Goal: Task Accomplishment & Management: Use online tool/utility

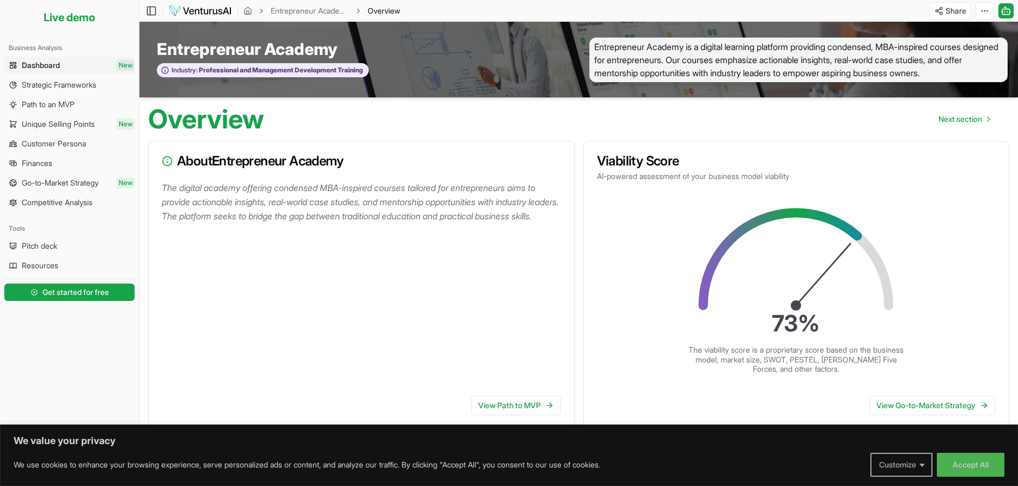
click at [910, 462] on button "Customize" at bounding box center [901, 465] width 62 height 24
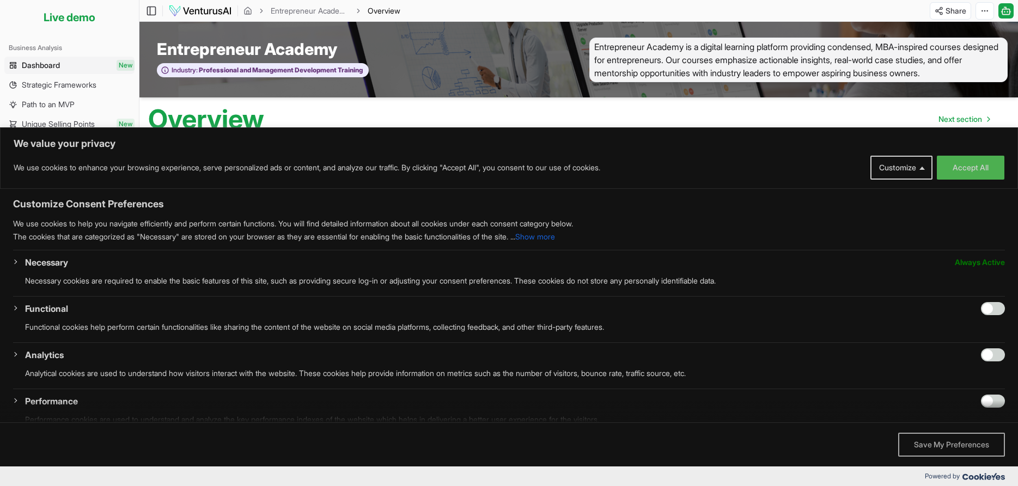
click at [950, 448] on button "Save My Preferences" at bounding box center [951, 445] width 107 height 24
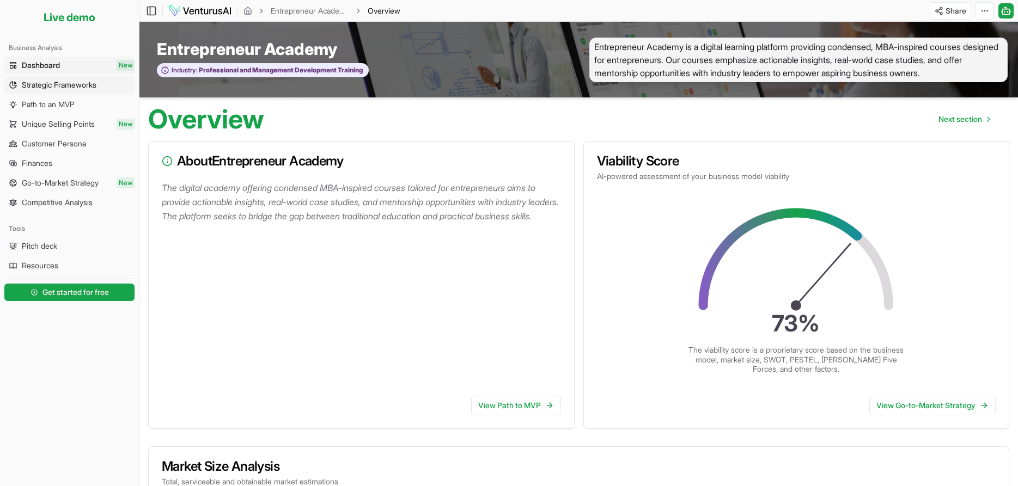
click at [71, 89] on span "Strategic Frameworks" at bounding box center [59, 85] width 75 height 11
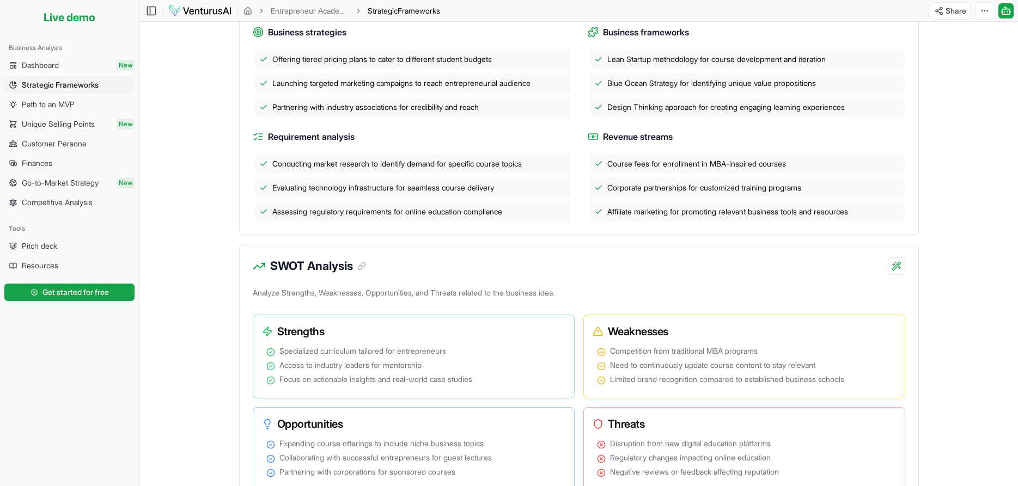
scroll to position [444, 0]
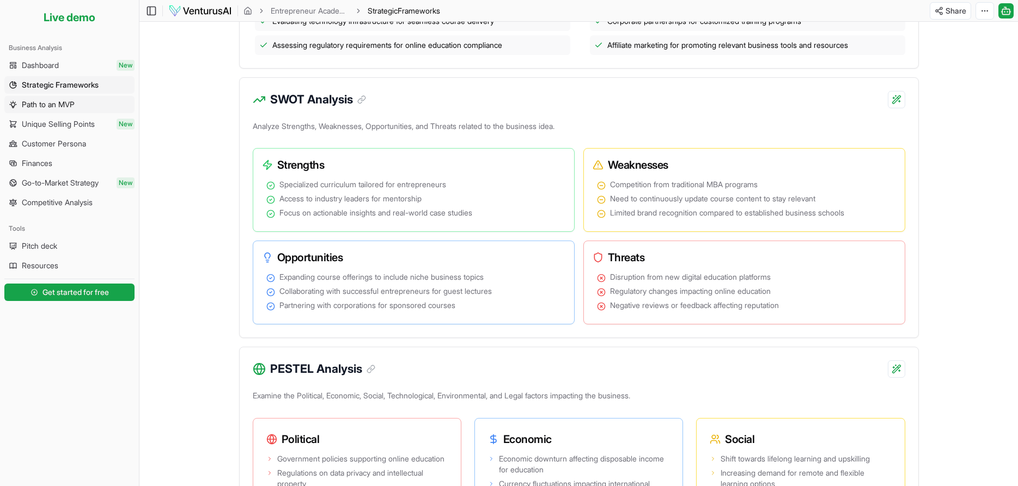
click at [44, 102] on span "Path to an MVP" at bounding box center [48, 104] width 53 height 11
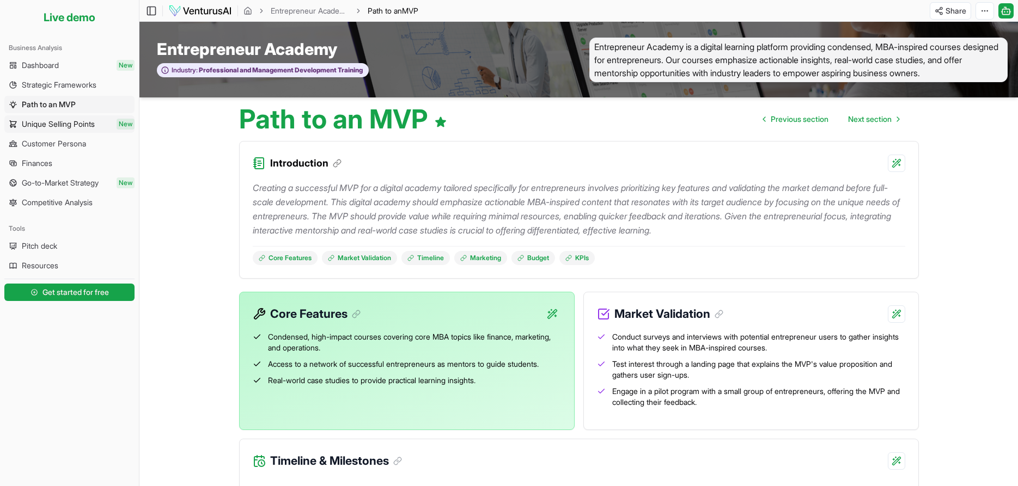
click at [72, 124] on span "Unique Selling Points" at bounding box center [58, 124] width 73 height 11
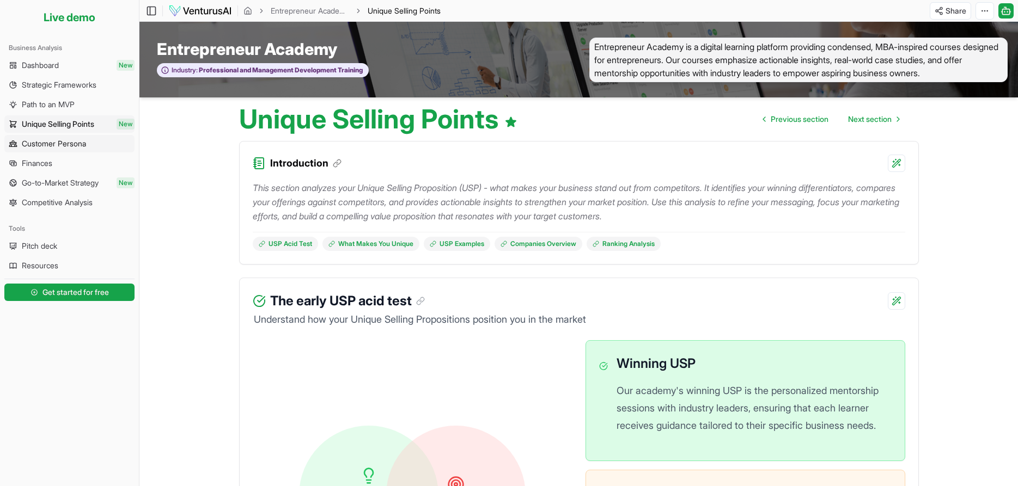
click at [86, 145] on span "Customer Persona" at bounding box center [54, 143] width 64 height 11
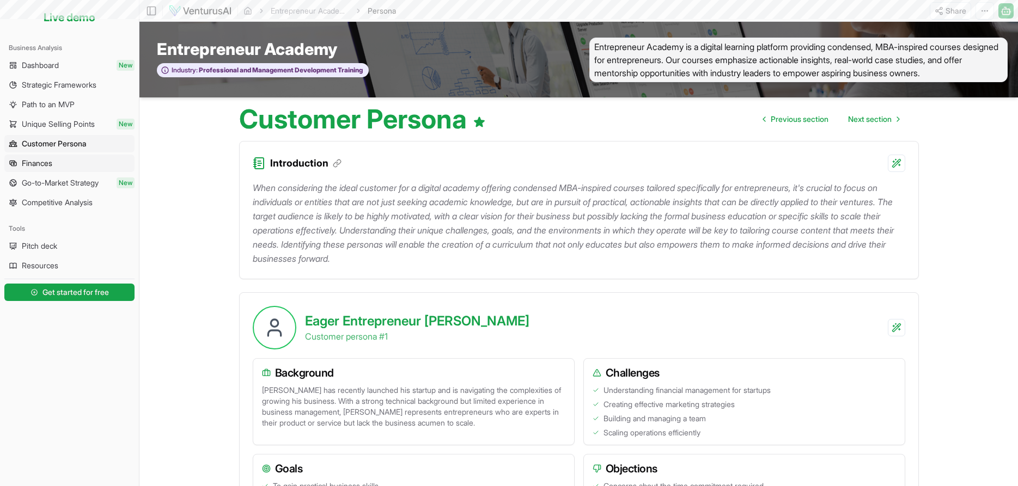
click at [86, 166] on link "Finances" at bounding box center [69, 163] width 130 height 17
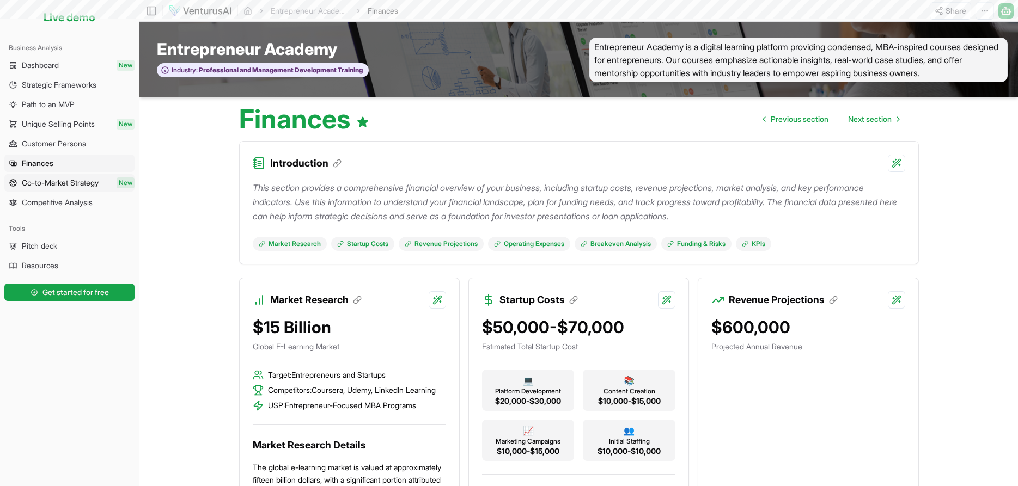
click at [92, 187] on span "Go-to-Market Strategy" at bounding box center [60, 183] width 77 height 11
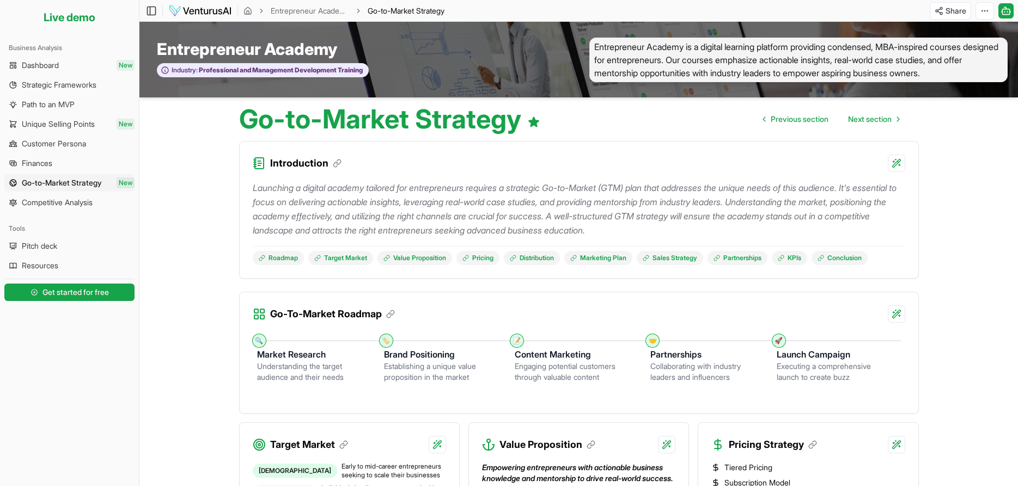
click at [101, 203] on link "Competitive Analysis" at bounding box center [69, 202] width 130 height 17
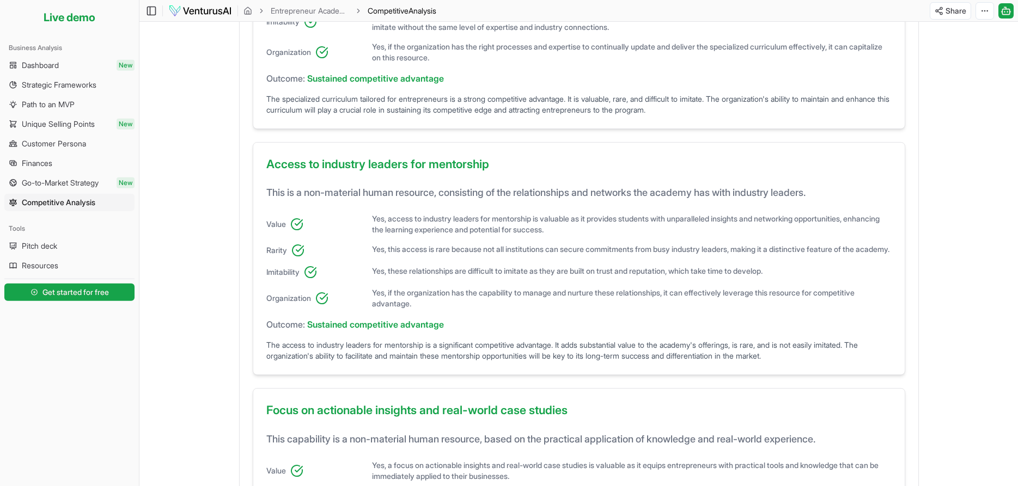
scroll to position [445, 0]
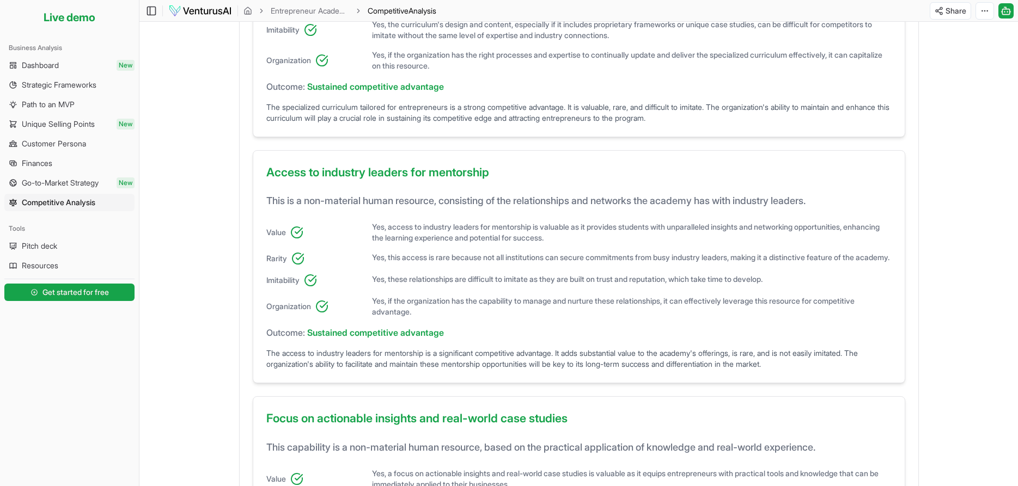
click at [64, 16] on li "Live demo" at bounding box center [69, 17] width 130 height 26
click at [227, 5] on img at bounding box center [200, 10] width 64 height 13
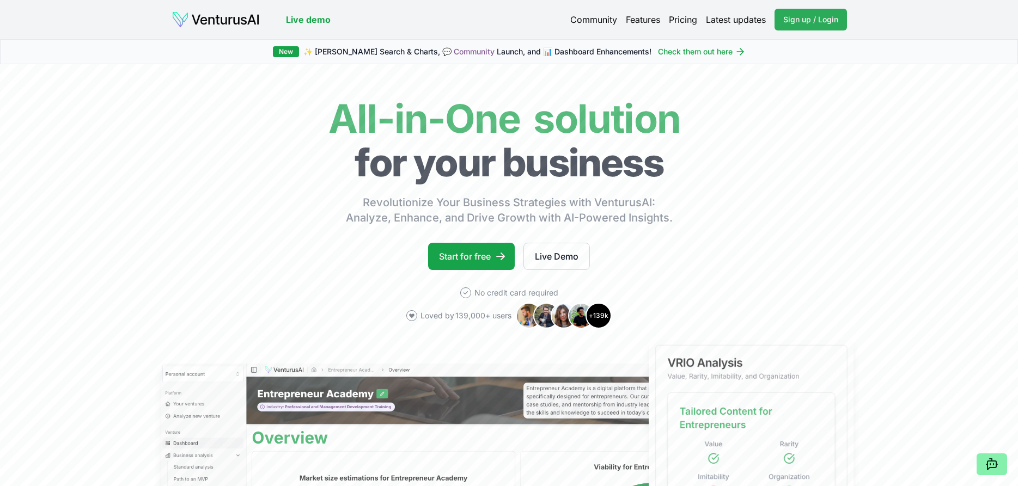
click at [826, 16] on span "Sign up / Login" at bounding box center [810, 19] width 55 height 11
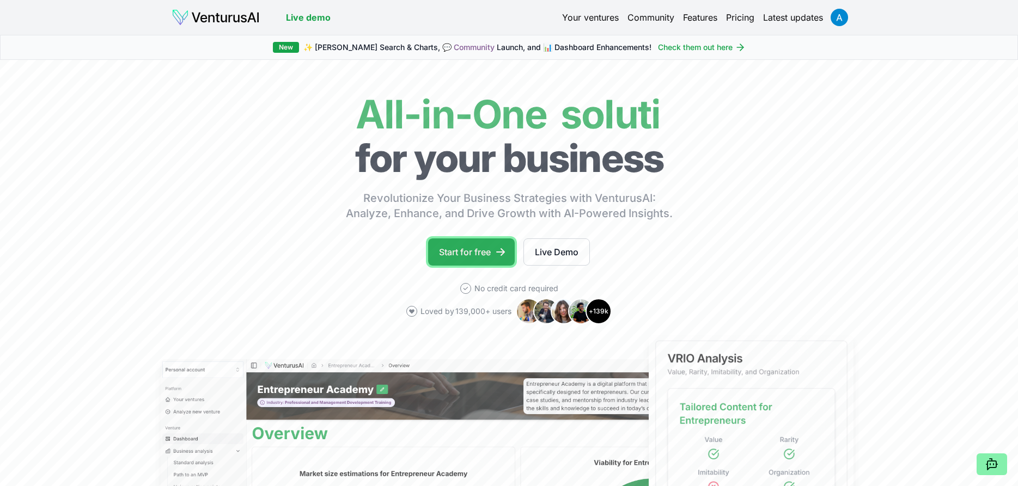
click at [494, 256] on link "Start for free" at bounding box center [471, 252] width 87 height 27
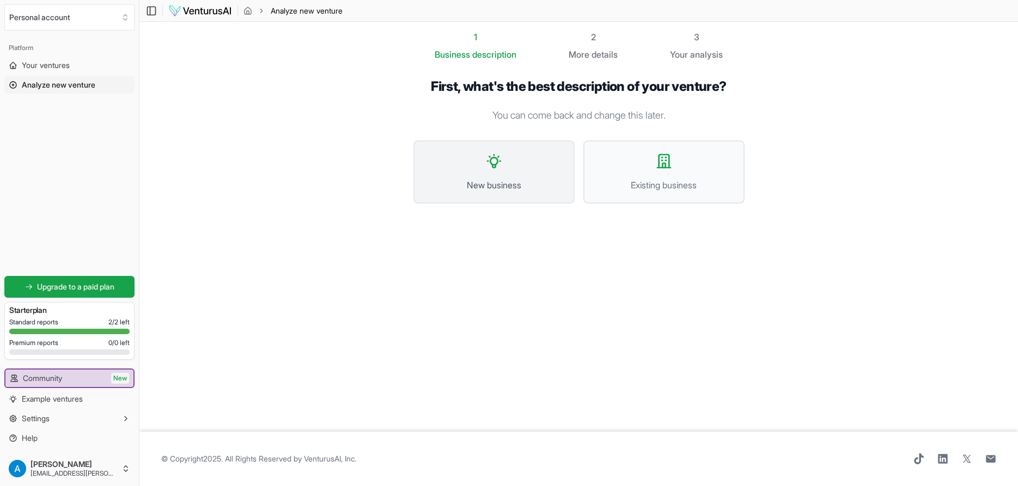
click at [515, 185] on span "New business" at bounding box center [493, 185] width 137 height 13
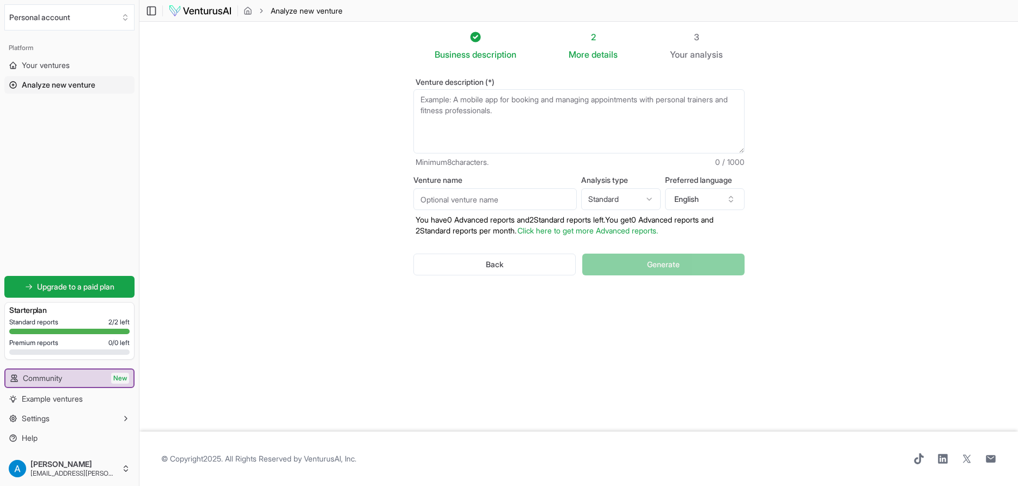
click at [467, 121] on textarea "Venture description (*)" at bounding box center [578, 121] width 331 height 64
click at [642, 203] on html "We value your privacy We use cookies to enhance your browsing experience, serve…" at bounding box center [509, 243] width 1018 height 486
click at [629, 199] on html "We value your privacy We use cookies to enhance your browsing experience, serve…" at bounding box center [509, 243] width 1018 height 486
select select "standard"
click at [734, 204] on button "English" at bounding box center [705, 199] width 80 height 22
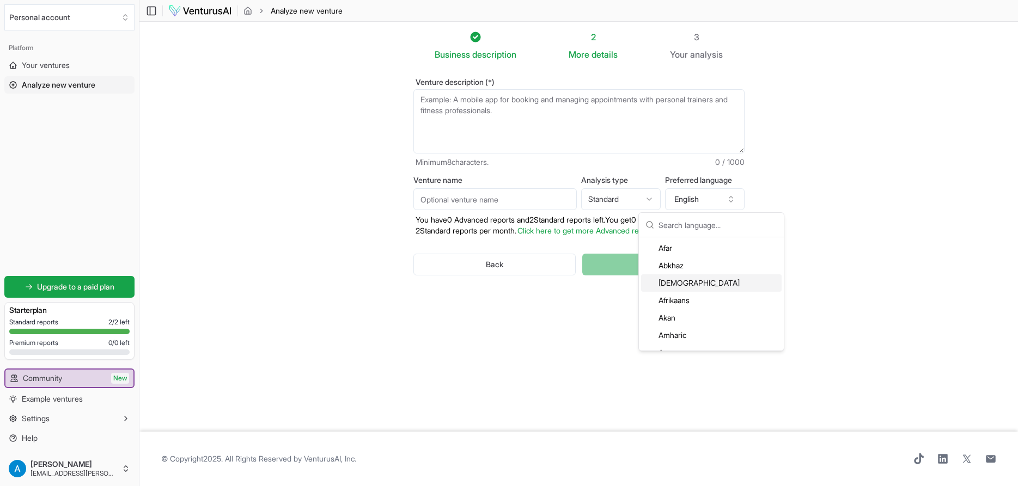
click at [873, 292] on section "Business description 2 More details 3 Your analysis Venture description (*) Min…" at bounding box center [578, 227] width 879 height 410
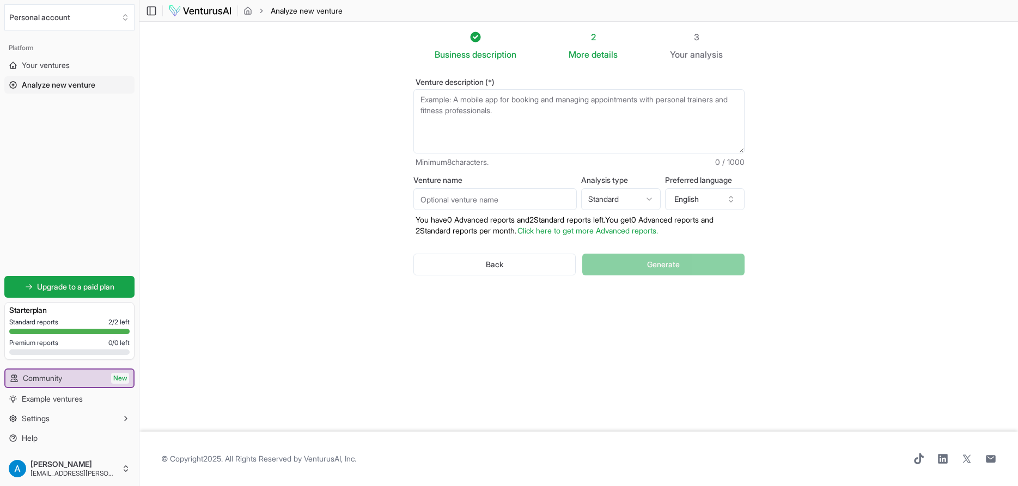
click at [571, 113] on textarea "Venture description (*)" at bounding box center [578, 121] width 331 height 64
click at [619, 101] on textarea "Venture description (*)" at bounding box center [578, 121] width 331 height 64
click at [575, 121] on textarea "Venture description (*)" at bounding box center [578, 121] width 331 height 64
paste textarea "ATAM is a mobile app that turns children’s daily brushing routine into a fun an…"
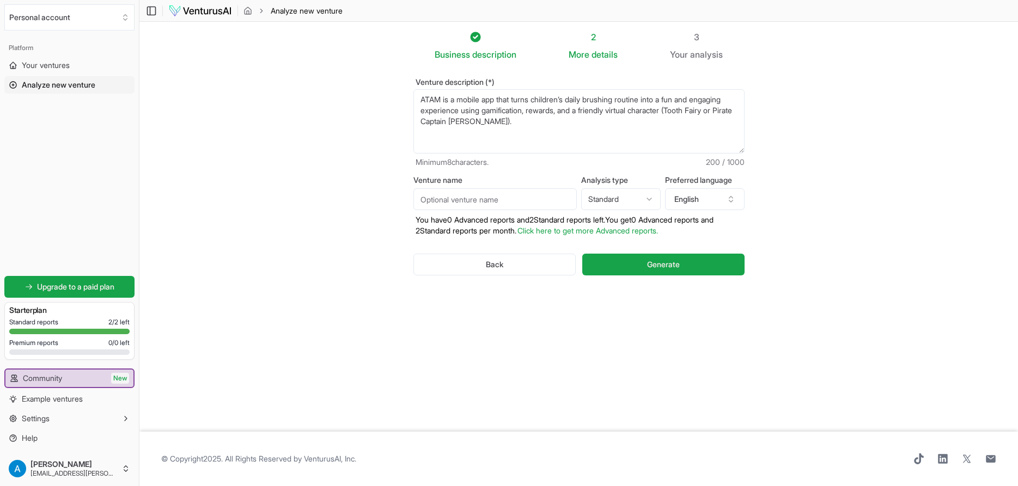
type textarea "ATAM is a mobile app that turns children’s daily brushing routine into a fun an…"
click at [471, 198] on input "Venture name" at bounding box center [494, 199] width 163 height 22
type input "ATAM"
click at [621, 130] on textarea "ATAM is a mobile app that turns children’s daily brushing routine into a fun an…" at bounding box center [578, 121] width 331 height 64
click at [639, 125] on textarea "ATAM is a mobile app that turns children’s daily brushing routine into a fun an…" at bounding box center [578, 121] width 331 height 64
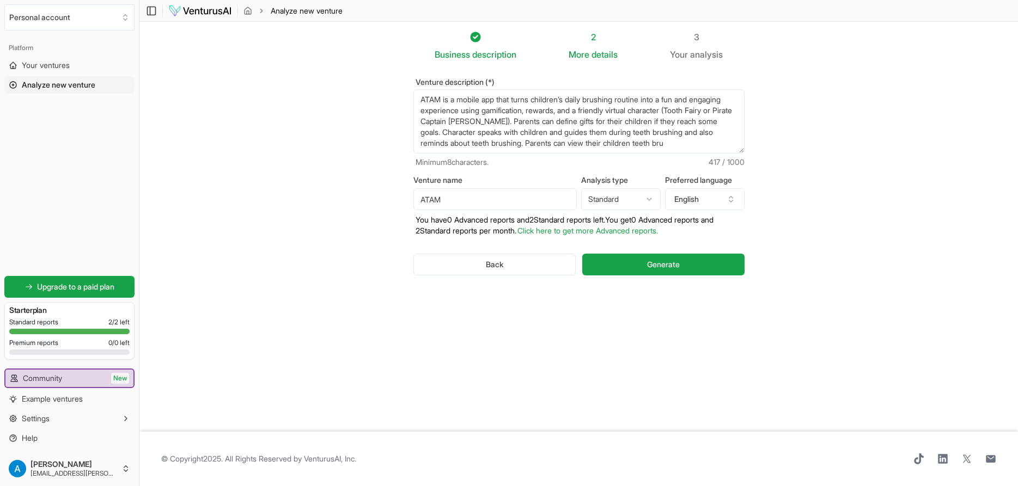
scroll to position [6, 0]
type textarea "ATAM is a mobile app that turns children’s daily brushing routine into a fun an…"
click at [667, 268] on span "Generate" at bounding box center [663, 264] width 33 height 11
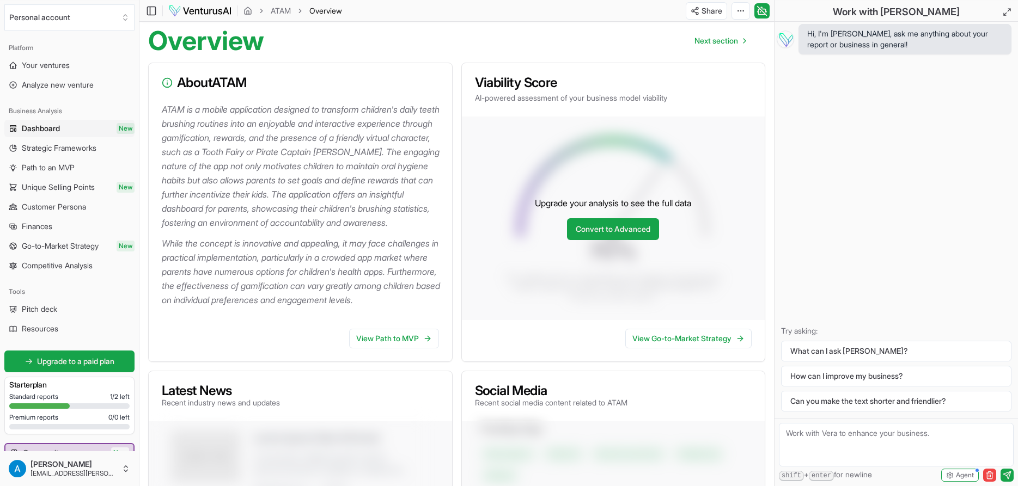
scroll to position [111, 0]
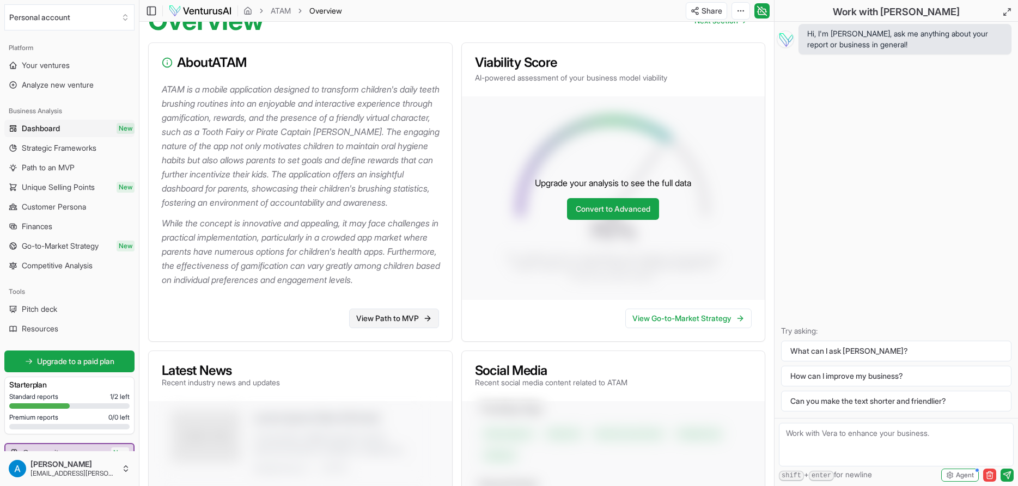
click at [394, 328] on link "View Path to MVP" at bounding box center [394, 319] width 90 height 20
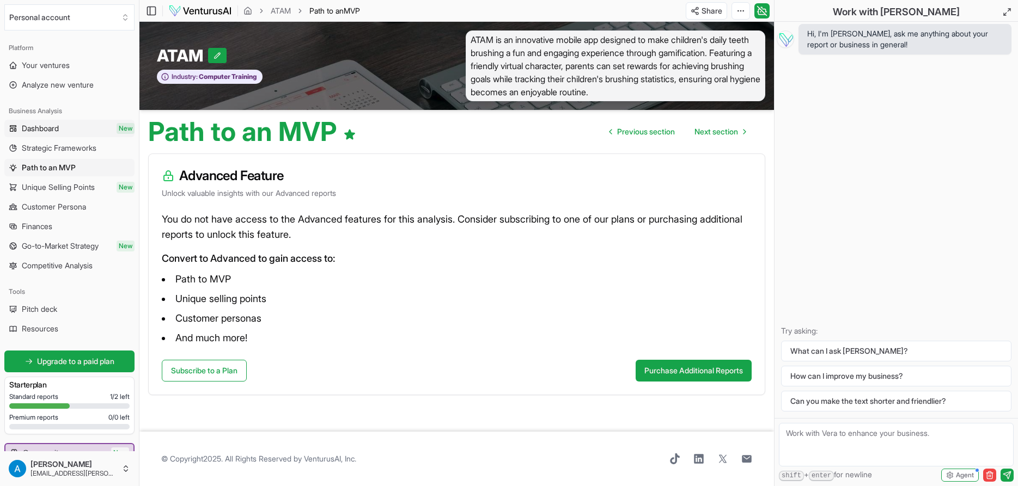
click at [71, 127] on link "Dashboard New" at bounding box center [69, 128] width 130 height 17
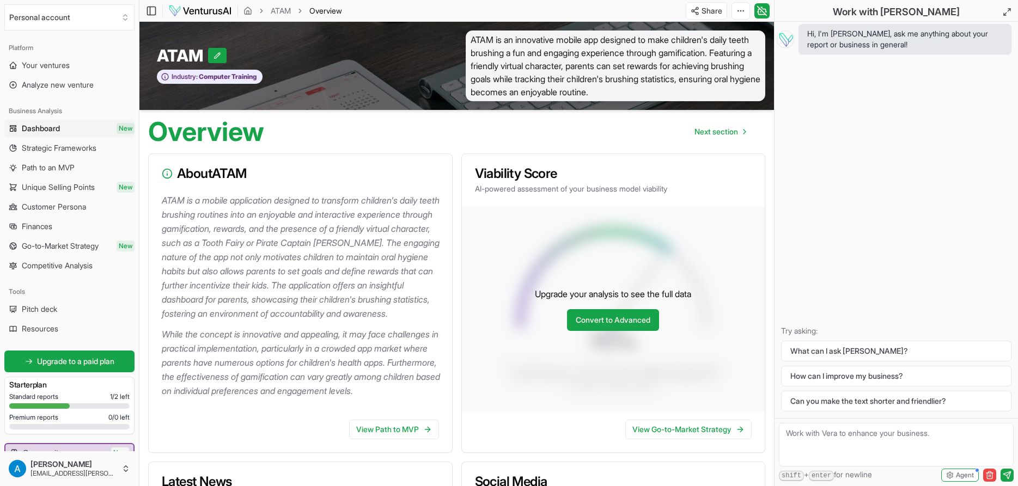
click at [557, 179] on h3 "Viability Score" at bounding box center [613, 173] width 277 height 13
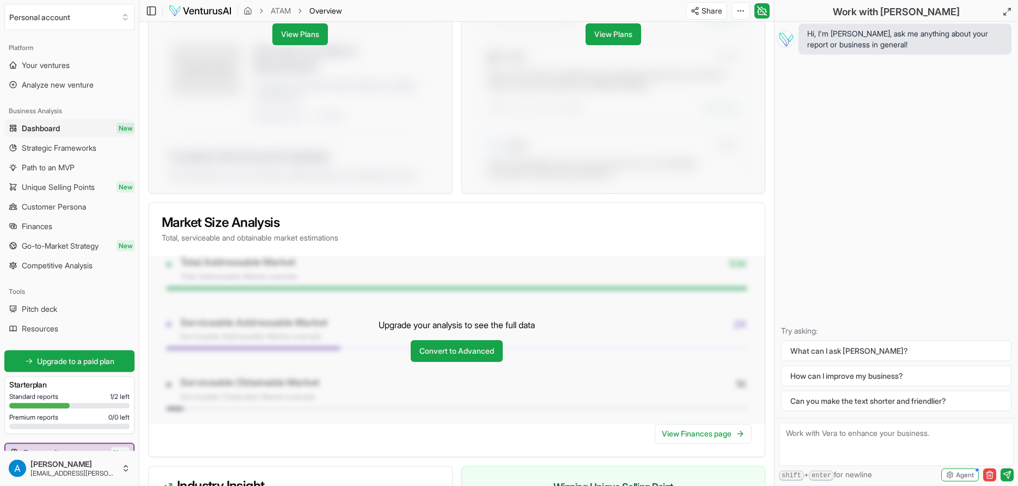
scroll to position [667, 0]
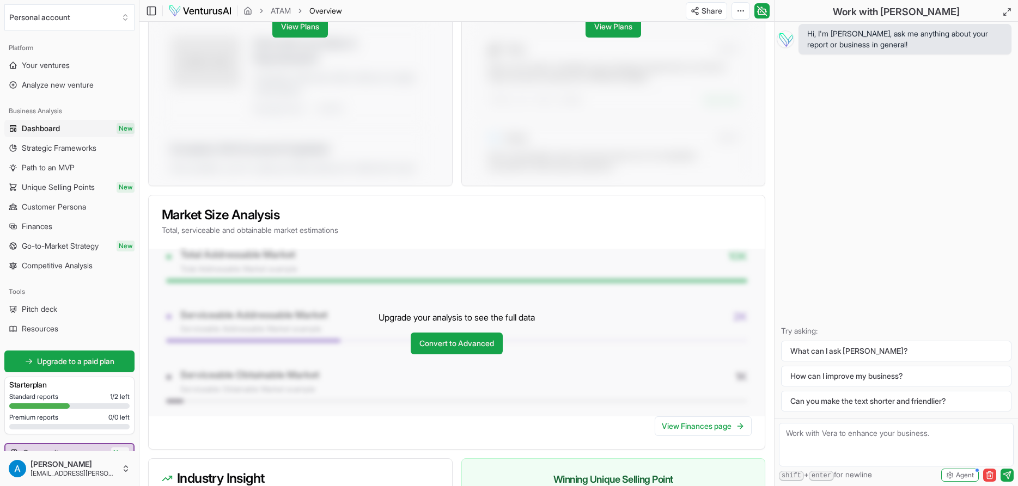
click at [571, 292] on div "Upgrade your analysis to see the full data Convert to Advanced" at bounding box center [457, 333] width 616 height 168
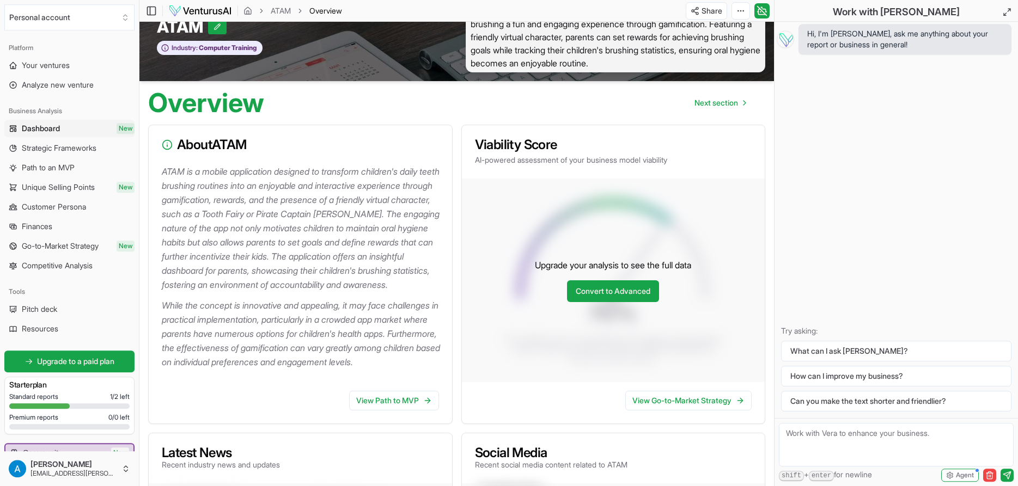
scroll to position [0, 0]
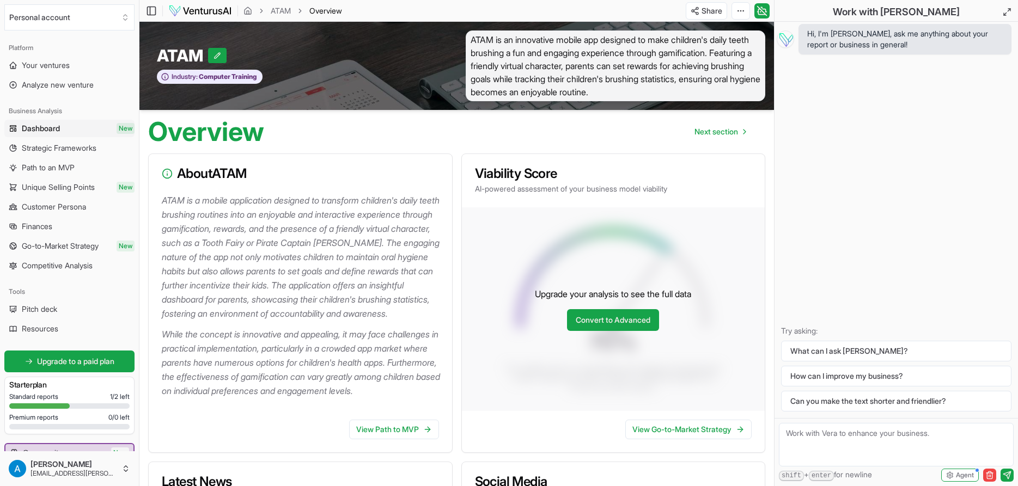
click at [852, 440] on textarea at bounding box center [896, 445] width 235 height 44
type textarea "What is the best market for this idea? And what character should I use tooth fa…"
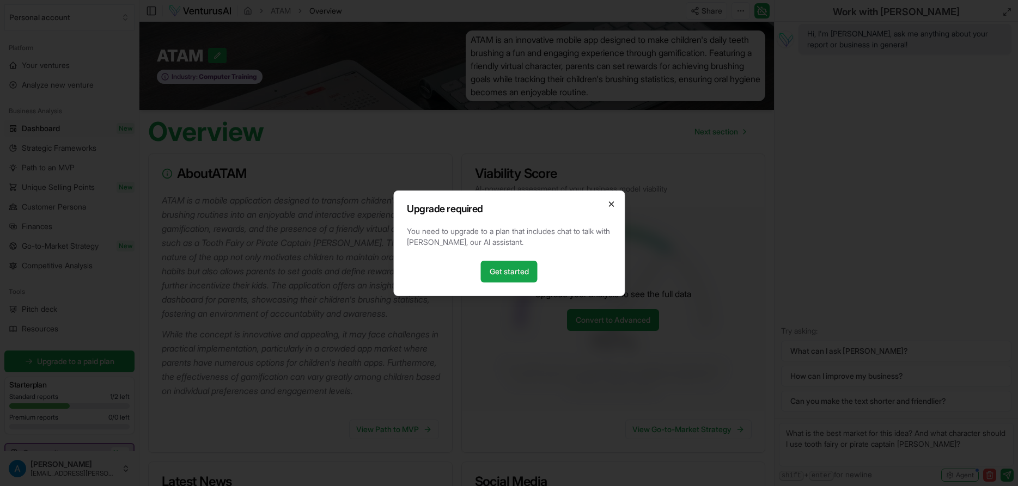
click at [612, 203] on icon "button" at bounding box center [611, 204] width 9 height 9
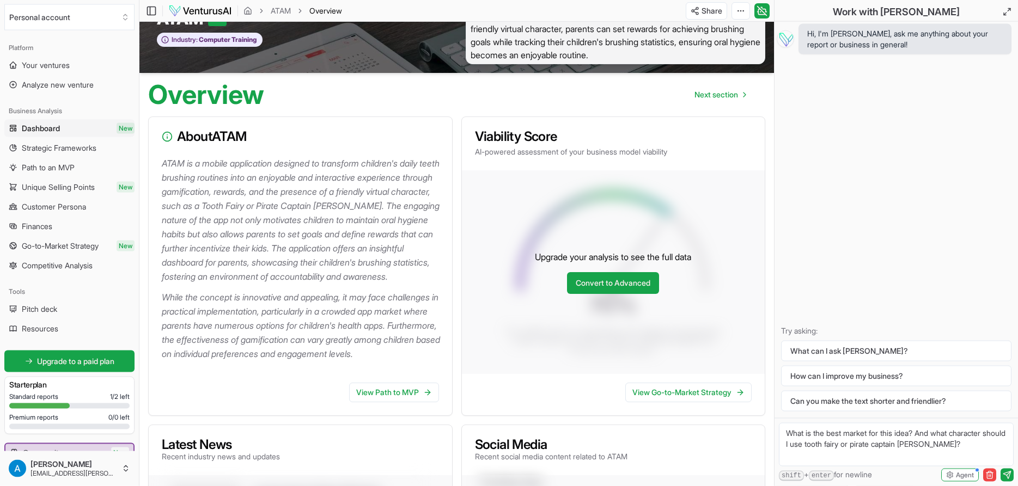
scroll to position [56, 0]
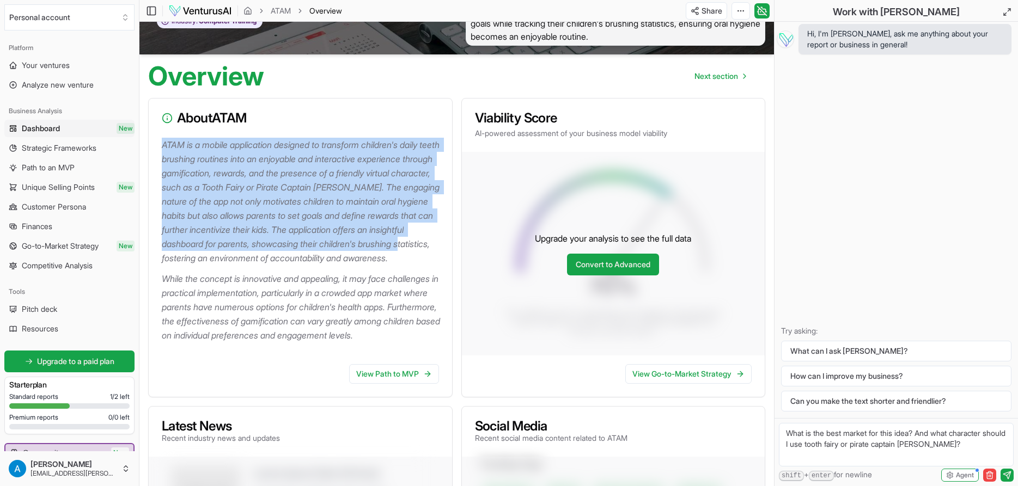
drag, startPoint x: 236, startPoint y: 259, endPoint x: 163, endPoint y: 143, distance: 137.1
click at [163, 143] on p "ATAM is a mobile application designed to transform children's daily teeth brush…" at bounding box center [303, 201] width 282 height 127
copy p "ATAM is a mobile application designed to transform children's daily teeth brush…"
